Goal: Transaction & Acquisition: Download file/media

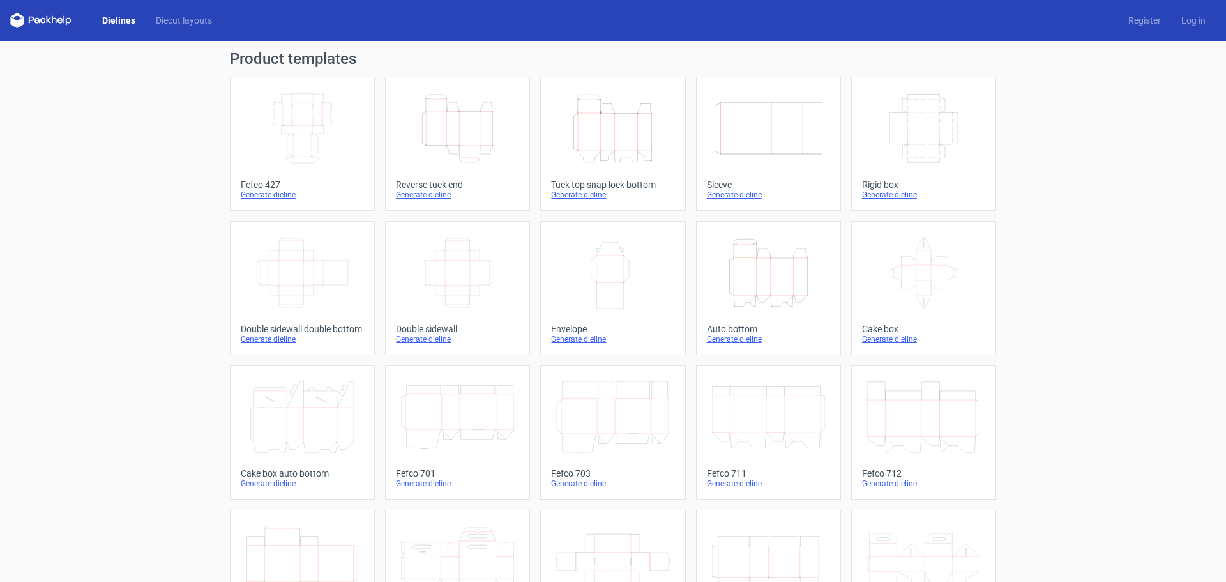
click at [300, 116] on icon "Width Depth Height" at bounding box center [302, 129] width 113 height 72
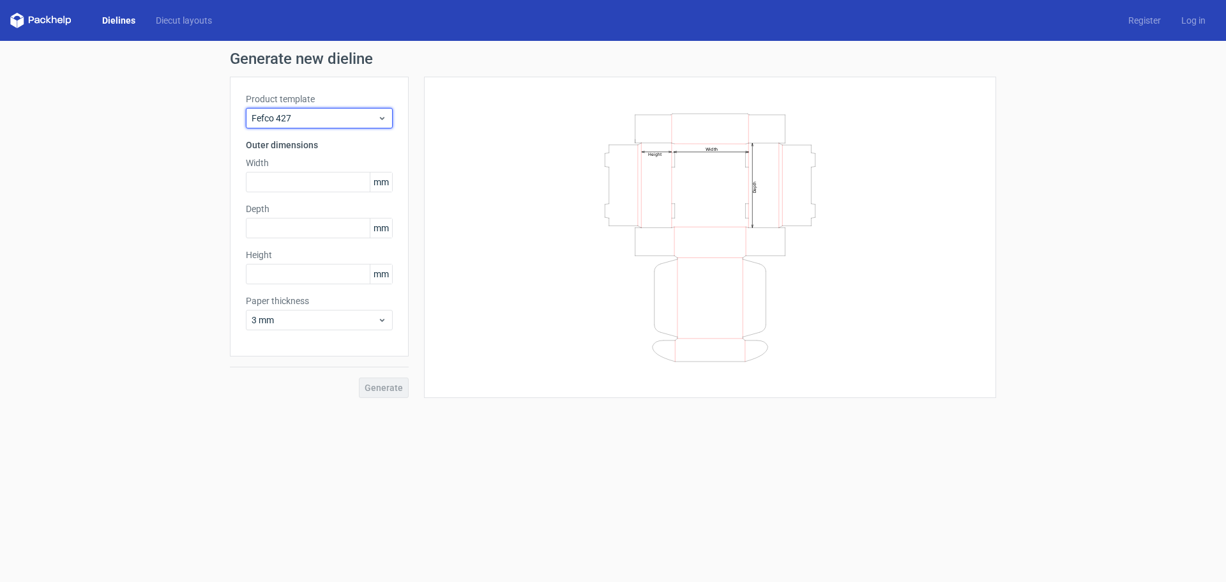
click at [300, 116] on span "Fefco 427" at bounding box center [315, 118] width 126 height 13
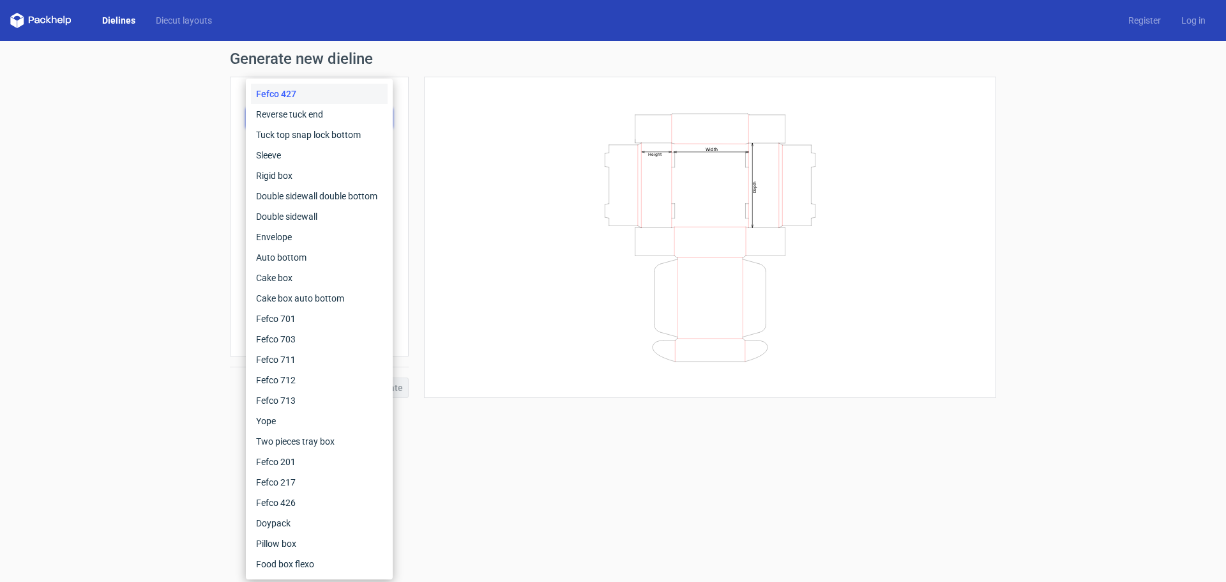
click at [190, 116] on div "Generate new dieline Product template Fefco 427 Outer dimensions Width mm Depth…" at bounding box center [613, 224] width 1226 height 367
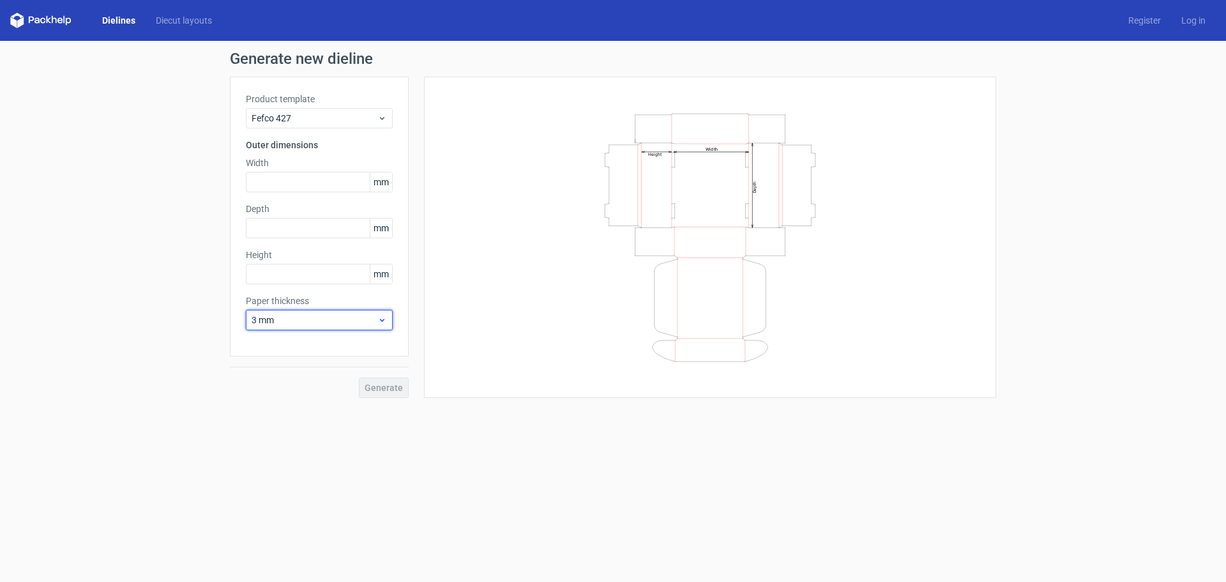
click at [293, 314] on span "3 mm" at bounding box center [315, 320] width 126 height 13
click at [273, 409] on div "1.5 mm" at bounding box center [319, 409] width 137 height 20
click at [284, 178] on input "text" at bounding box center [319, 182] width 147 height 20
type input "295"
type input "230"
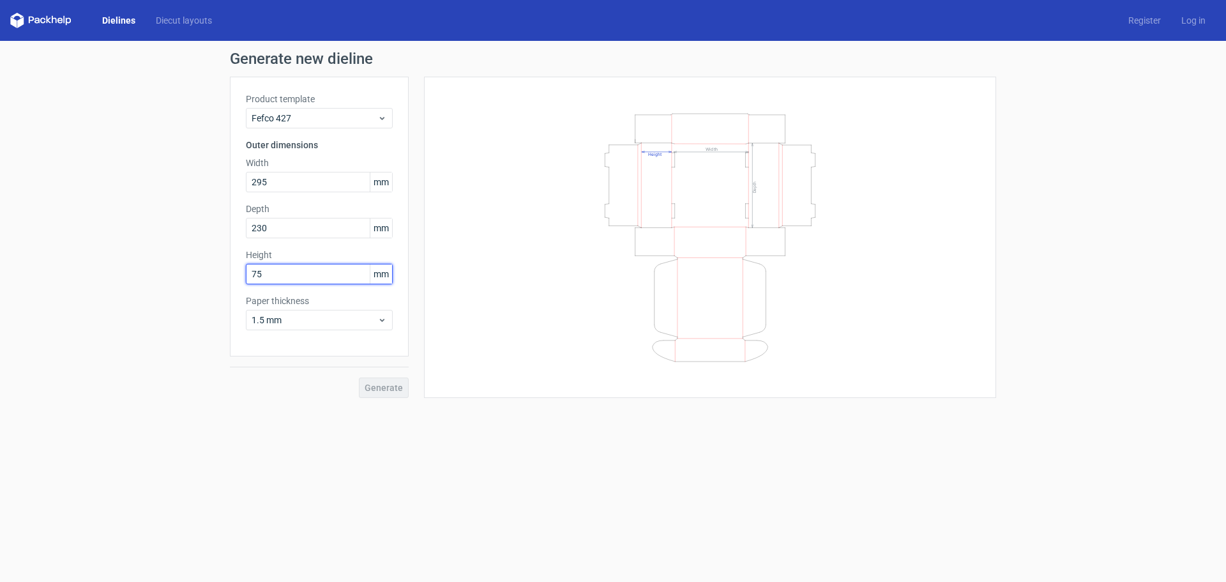
type input "75"
click at [378, 387] on span "Generate" at bounding box center [384, 387] width 38 height 9
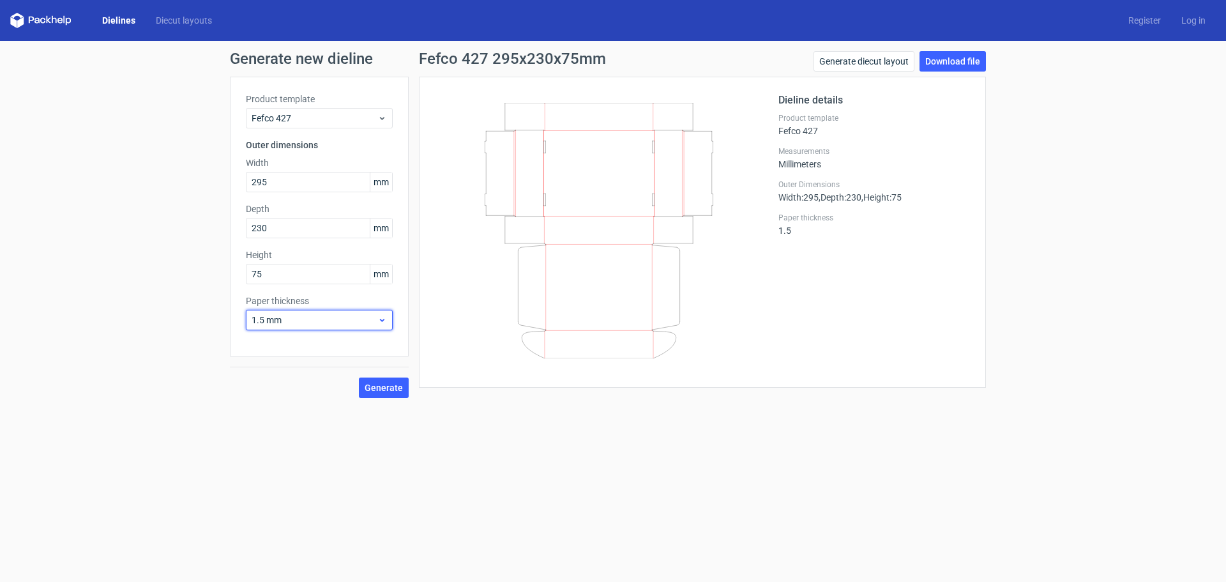
click at [296, 316] on span "1.5 mm" at bounding box center [315, 320] width 126 height 13
click at [384, 387] on span "Generate" at bounding box center [384, 387] width 38 height 9
click at [955, 57] on link "Download file" at bounding box center [953, 61] width 66 height 20
drag, startPoint x: 261, startPoint y: 227, endPoint x: 295, endPoint y: 227, distance: 33.8
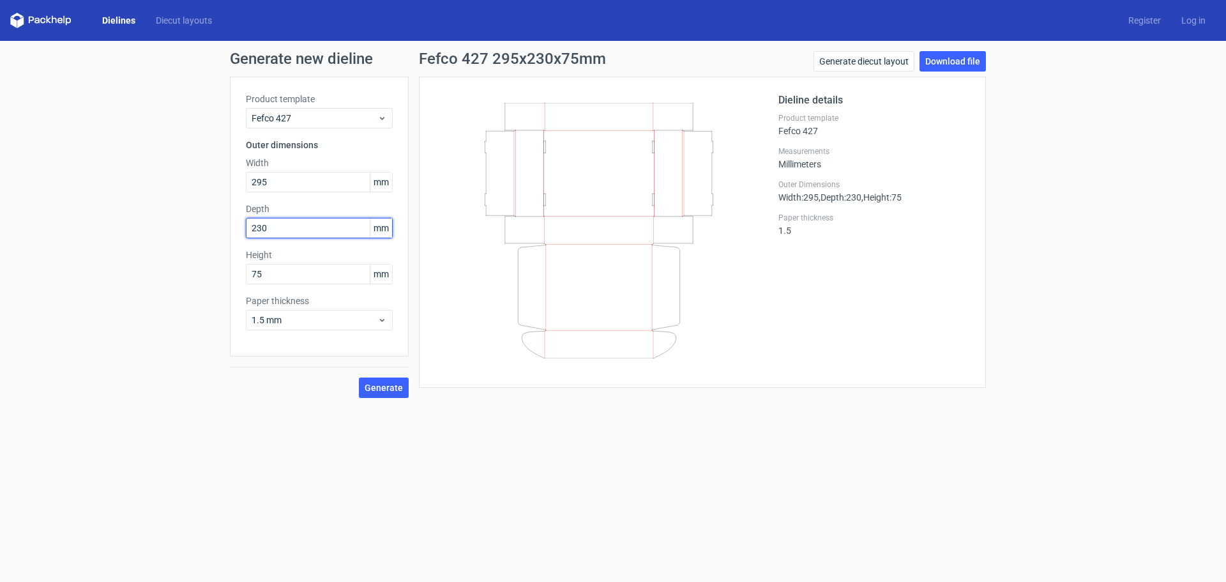
click at [295, 227] on input "230" at bounding box center [319, 228] width 147 height 20
type input "235"
click at [379, 383] on span "Generate" at bounding box center [384, 387] width 38 height 9
click at [284, 314] on span "1.5 mm" at bounding box center [315, 320] width 126 height 13
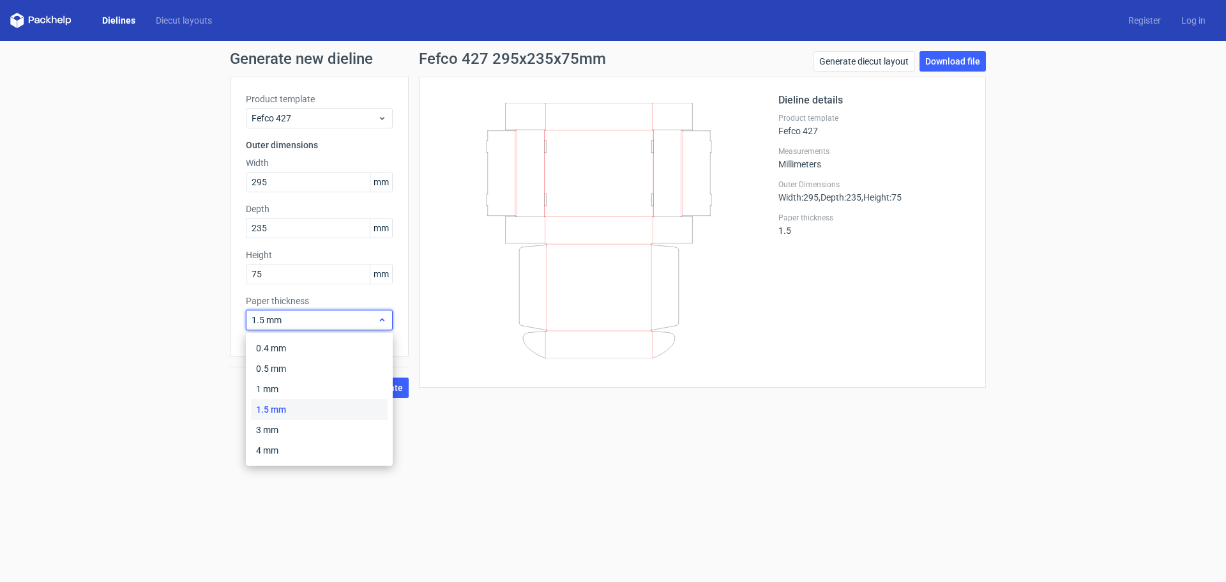
click at [284, 314] on span "1.5 mm" at bounding box center [315, 320] width 126 height 13
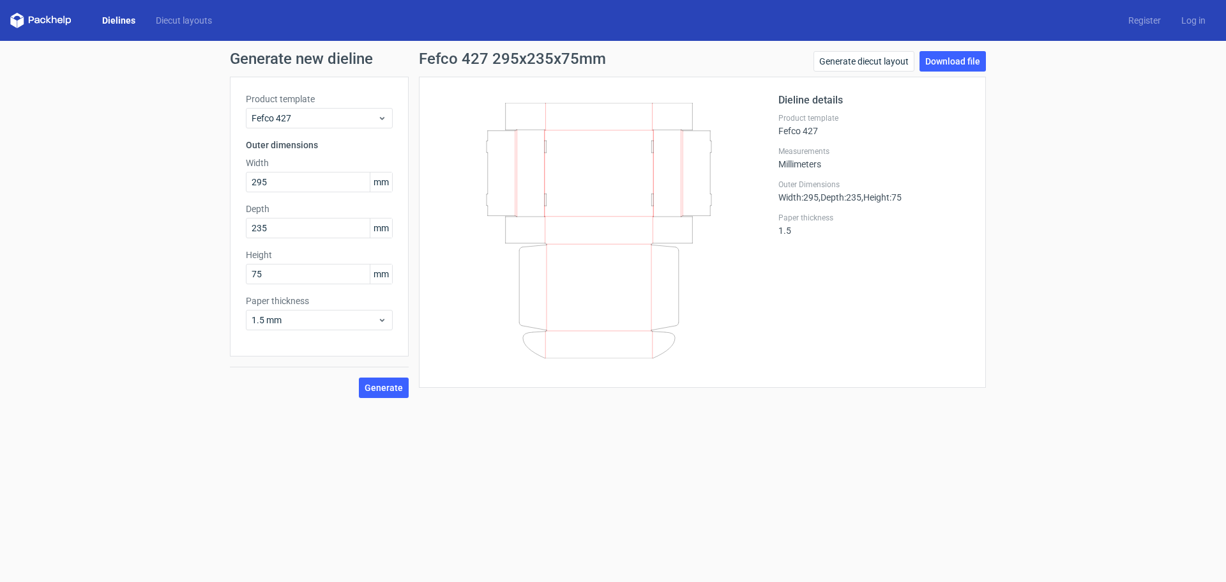
click at [59, 186] on div "Generate new dieline Product template Fefco 427 Outer dimensions Width 295 mm D…" at bounding box center [613, 224] width 1226 height 367
click at [382, 393] on button "Generate" at bounding box center [384, 387] width 50 height 20
click at [948, 61] on link "Download file" at bounding box center [953, 61] width 66 height 20
drag, startPoint x: 277, startPoint y: 278, endPoint x: 231, endPoint y: 278, distance: 46.0
click at [231, 278] on div "Product template Fefco 427 Outer dimensions Width 295 mm Depth 235 mm Height 75…" at bounding box center [319, 217] width 179 height 280
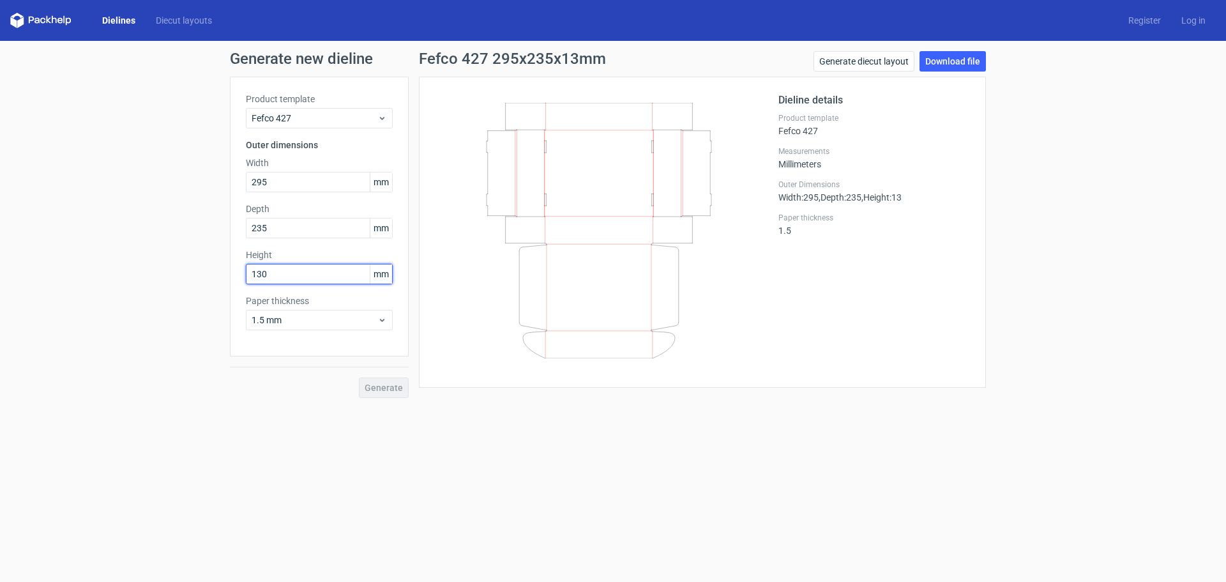
type input "130"
click at [386, 383] on span "Generate" at bounding box center [384, 387] width 38 height 9
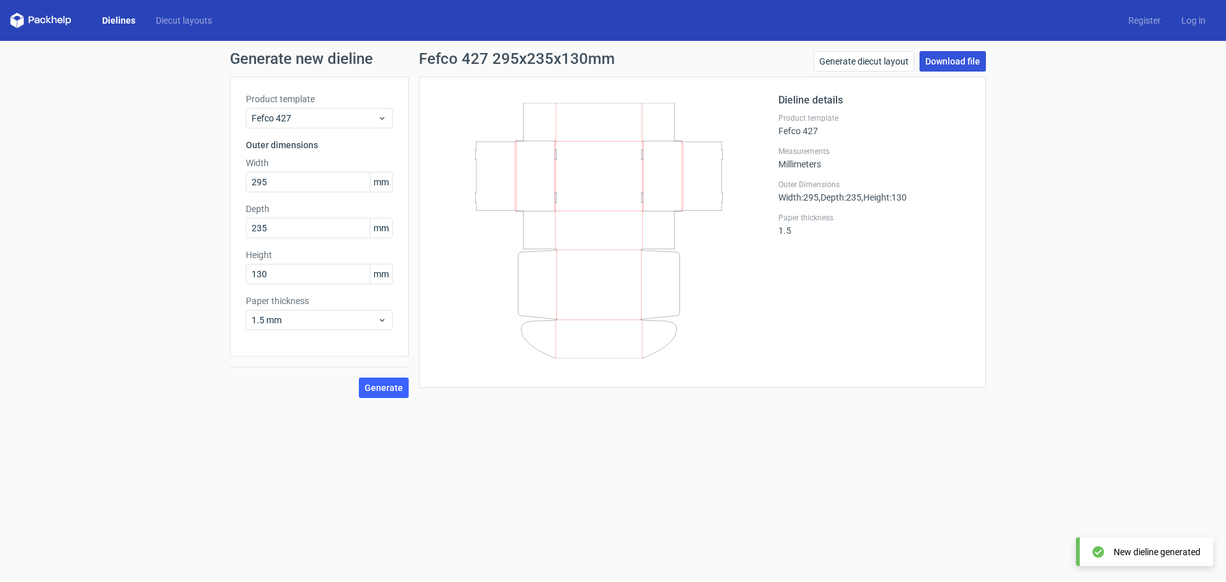
click at [951, 57] on link "Download file" at bounding box center [953, 61] width 66 height 20
